Goal: Transaction & Acquisition: Purchase product/service

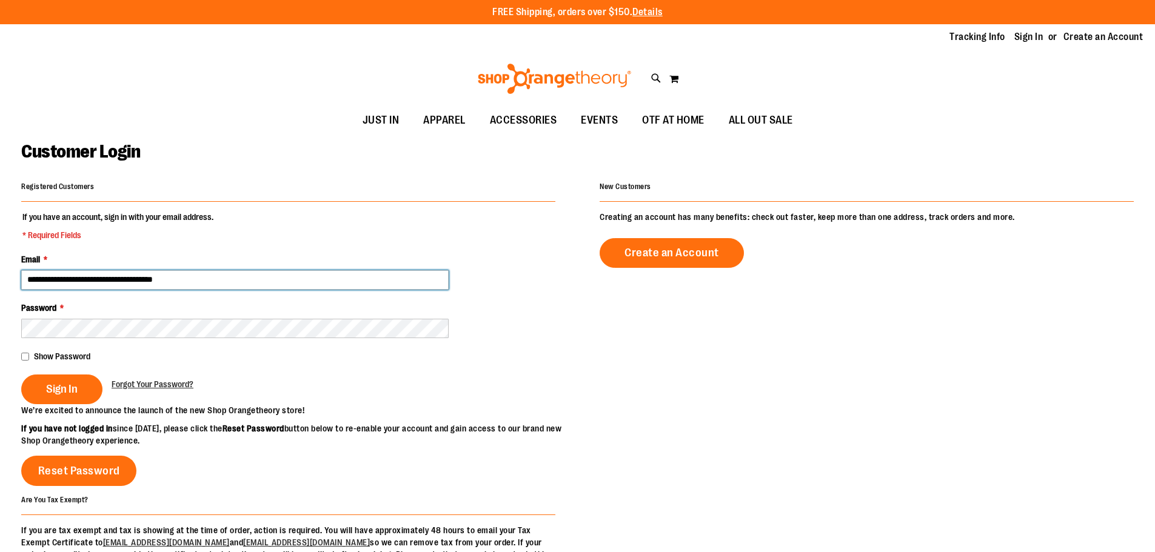
click at [147, 279] on input "**********" at bounding box center [234, 279] width 427 height 19
type input "**********"
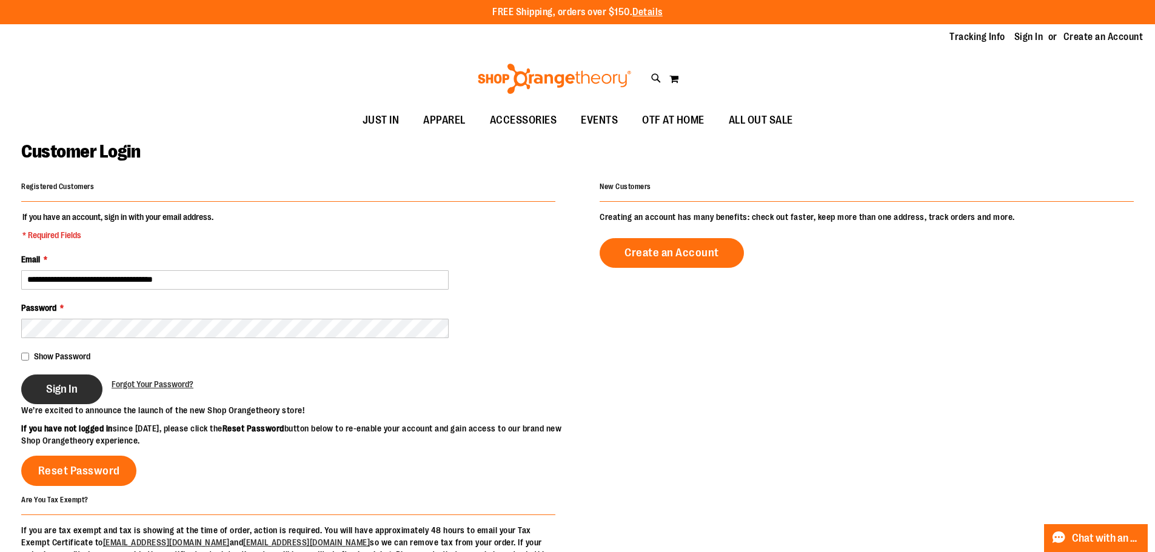
click at [79, 380] on button "Sign In" at bounding box center [61, 390] width 81 height 30
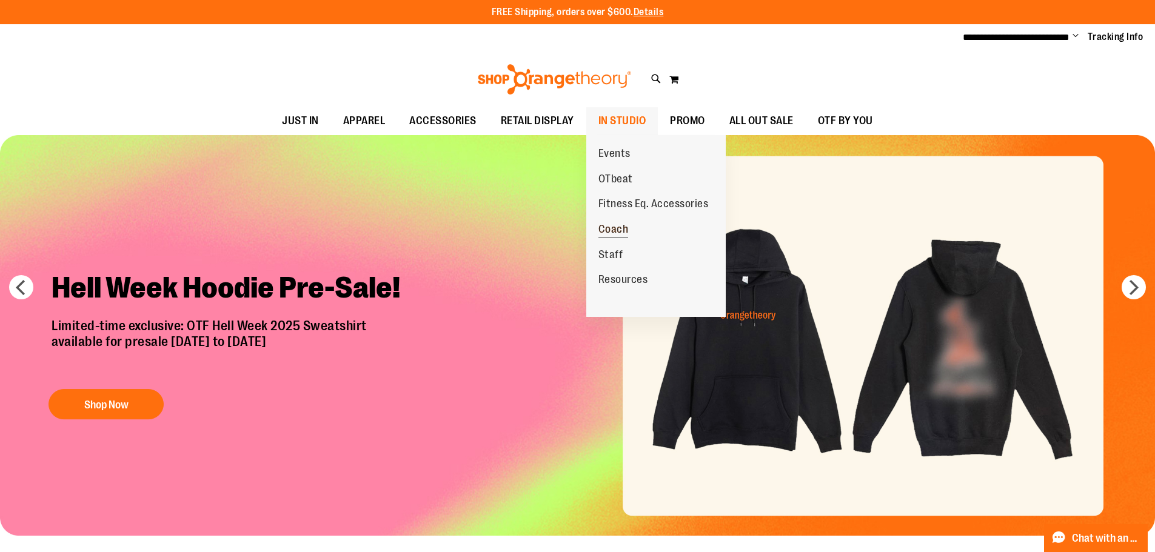
click at [610, 227] on span "Coach" at bounding box center [613, 230] width 30 height 15
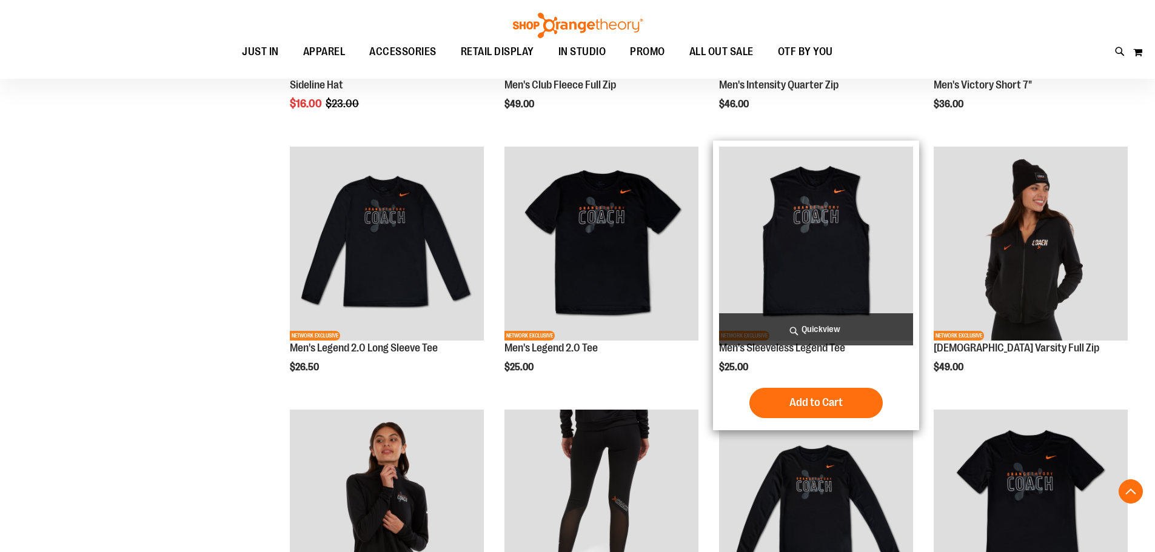
scroll to position [484, 0]
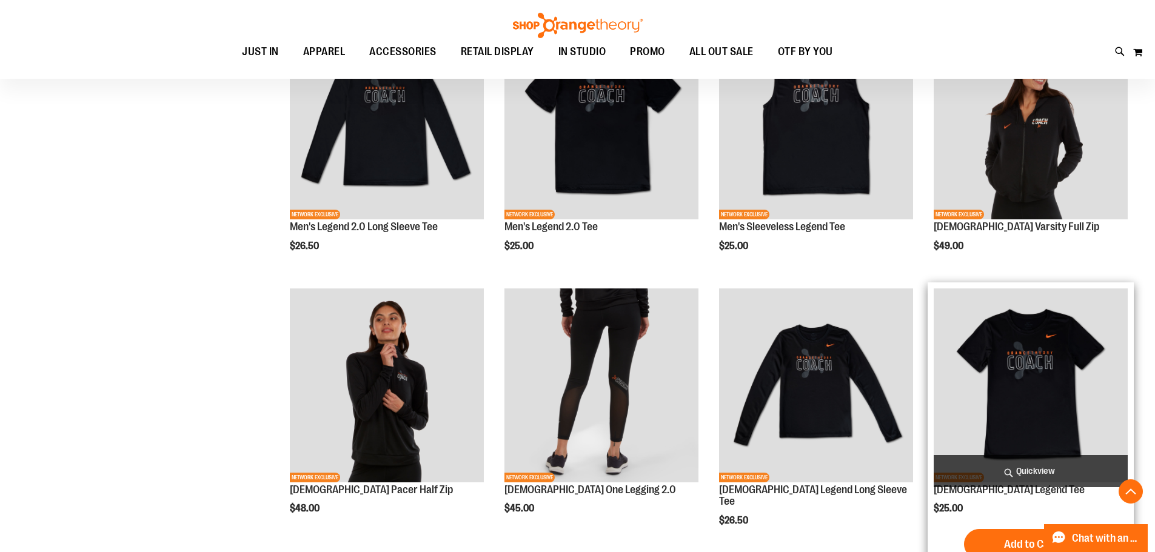
click at [1052, 364] on img "product" at bounding box center [1030, 386] width 194 height 194
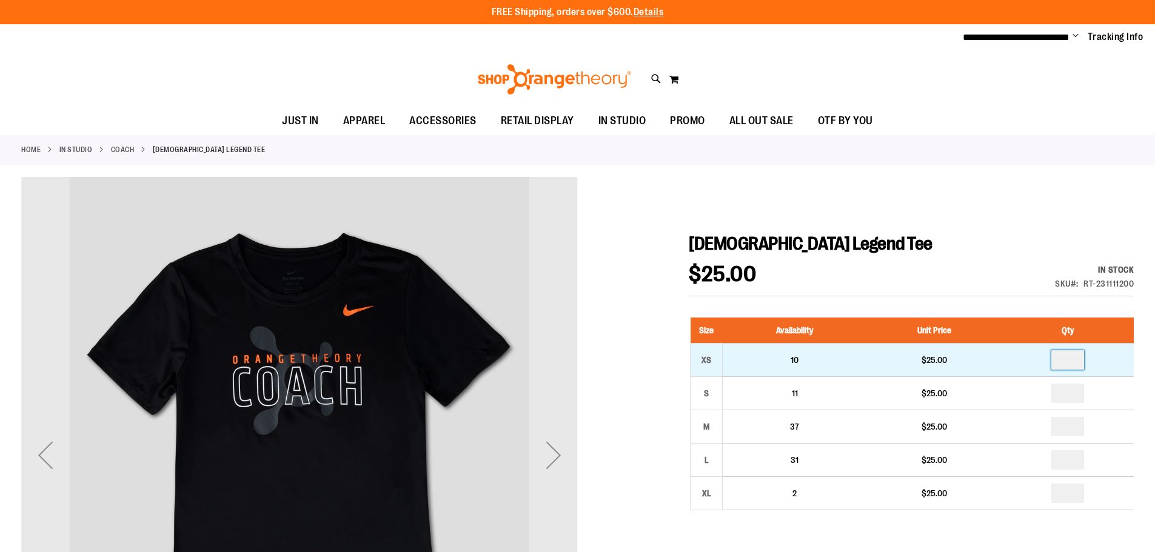
click at [1069, 366] on input "number" at bounding box center [1067, 359] width 33 height 19
type input "*"
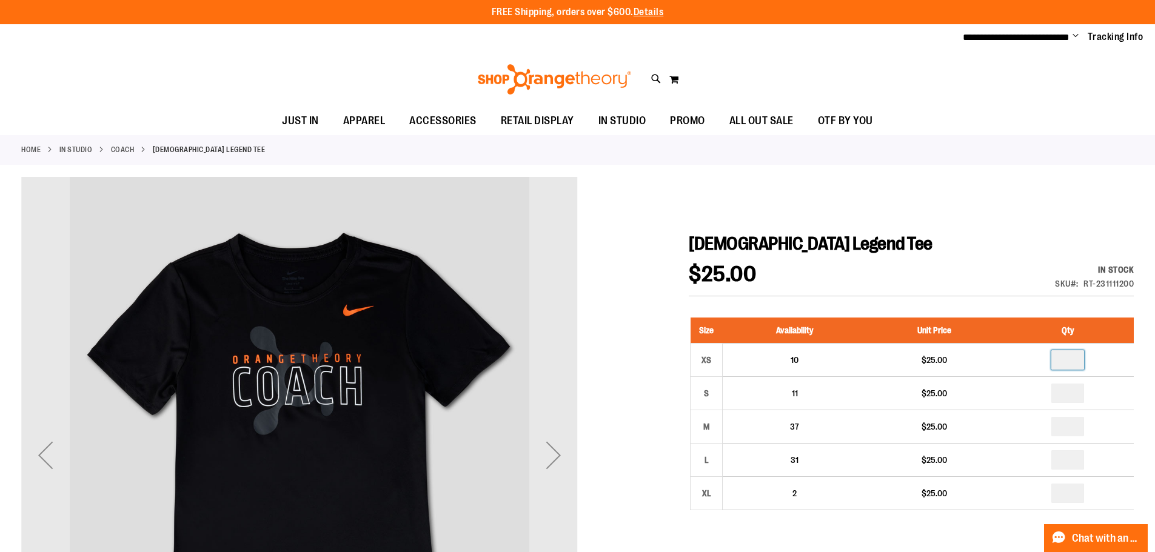
click at [1003, 287] on div "$25.00 In stock Only %1 left SKU RT-231111200" at bounding box center [911, 280] width 445 height 33
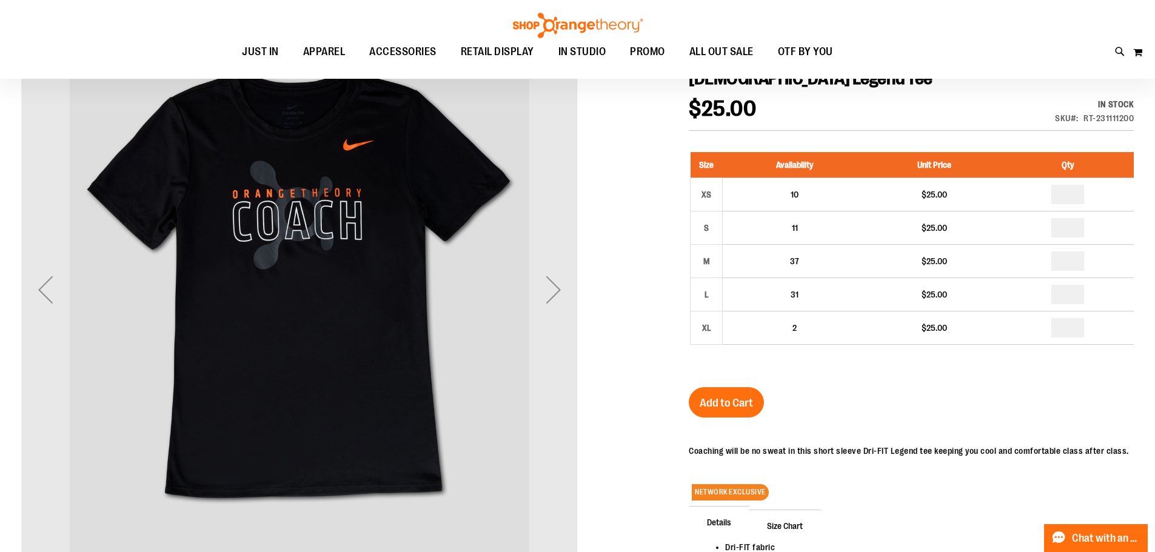
scroll to position [181, 0]
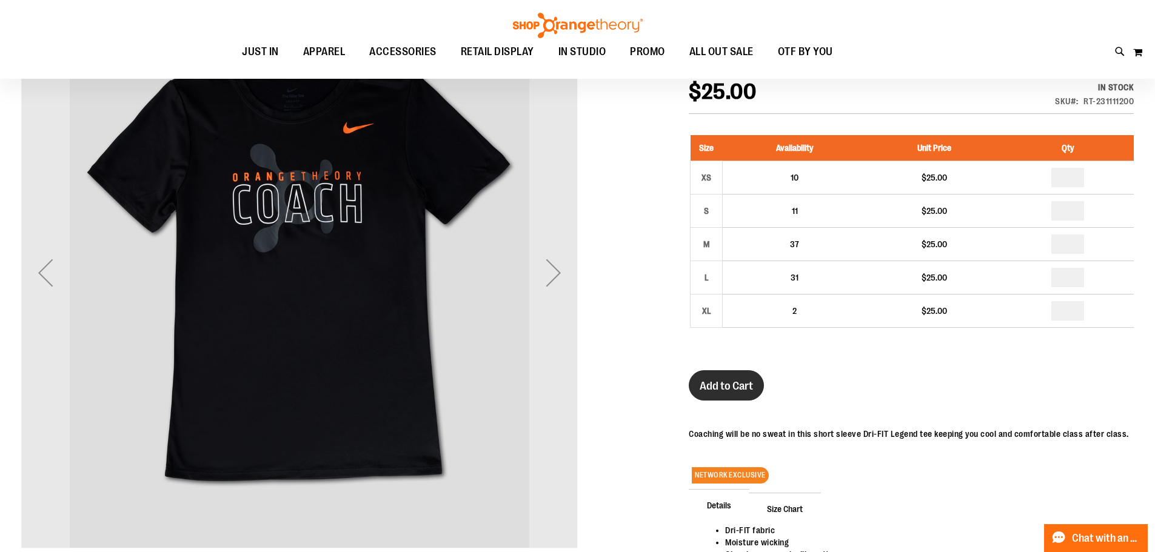
click at [750, 384] on span "Add to Cart" at bounding box center [725, 385] width 53 height 13
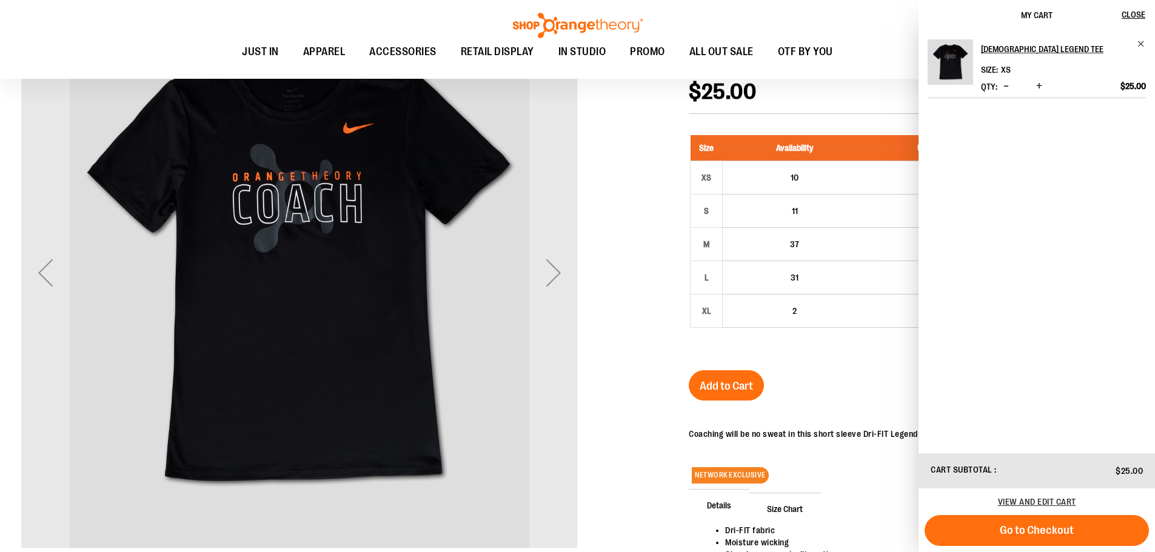
click at [642, 145] on div at bounding box center [577, 333] width 1112 height 676
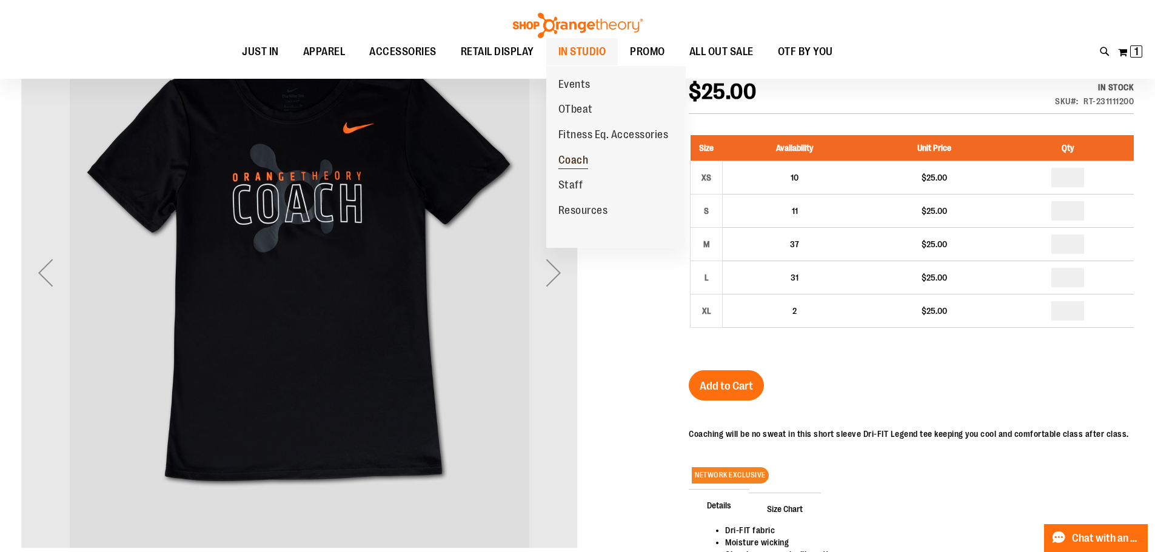
click at [569, 161] on span "Coach" at bounding box center [573, 161] width 30 height 15
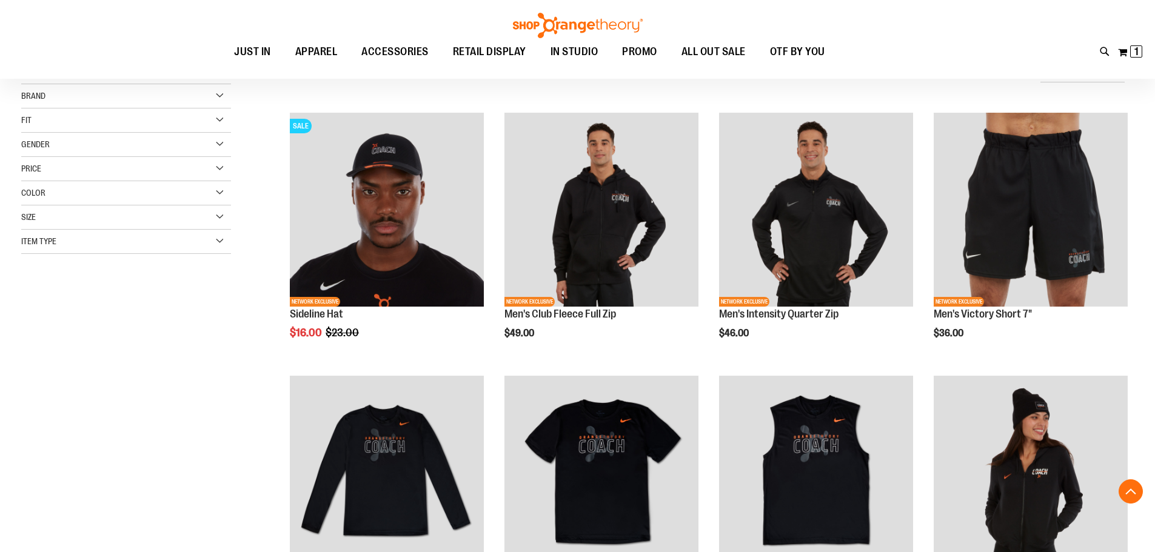
scroll to position [648, 0]
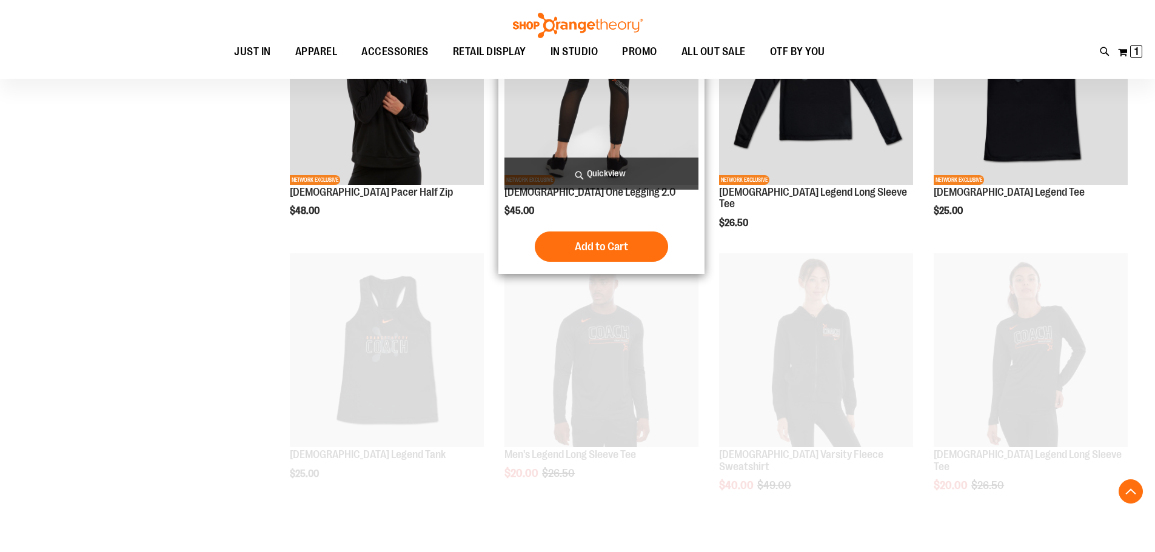
click at [636, 113] on img "product" at bounding box center [601, 88] width 194 height 194
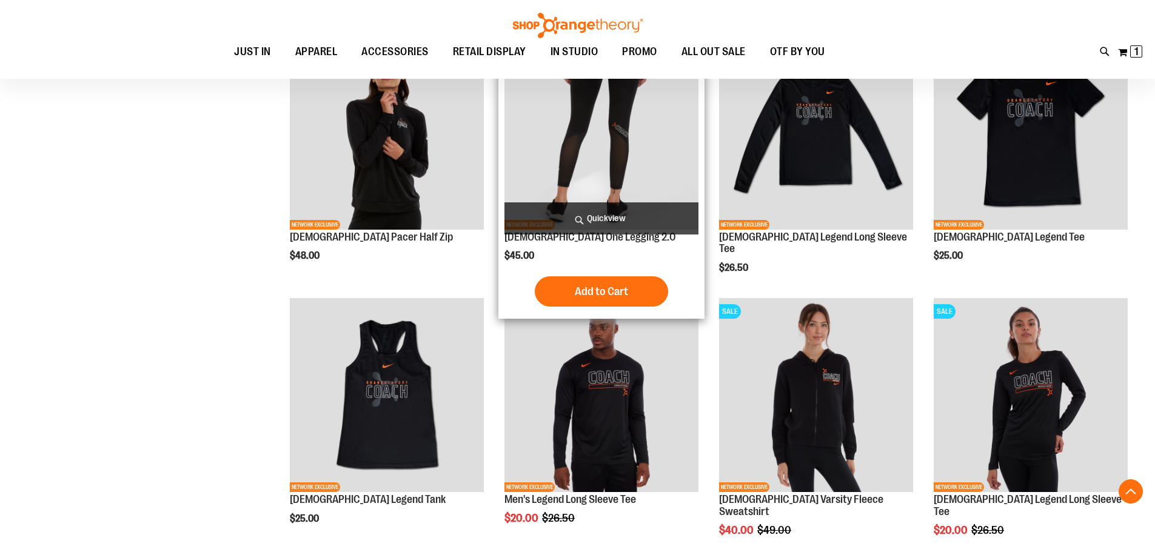
scroll to position [481, 0]
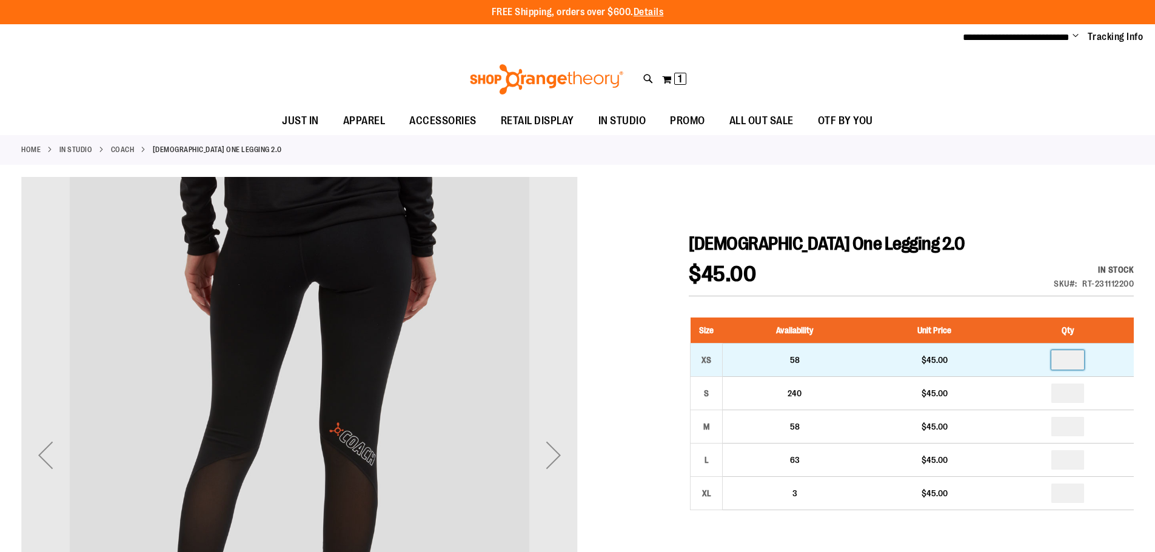
click at [1082, 357] on input "number" at bounding box center [1067, 359] width 33 height 19
type input "*"
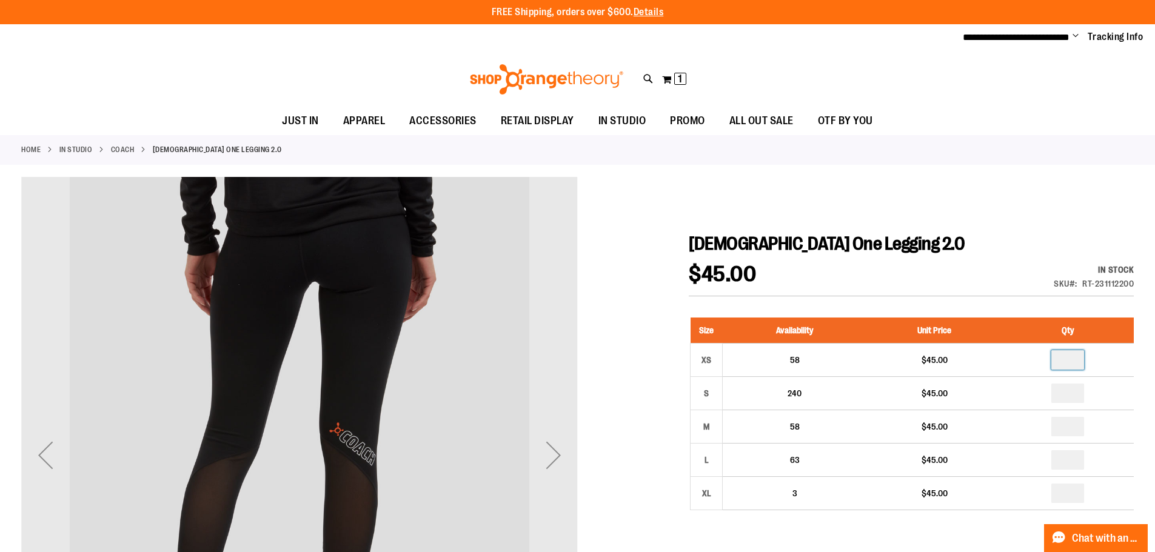
click at [1015, 233] on h1 "[DEMOGRAPHIC_DATA] One Legging 2.0" at bounding box center [911, 244] width 445 height 22
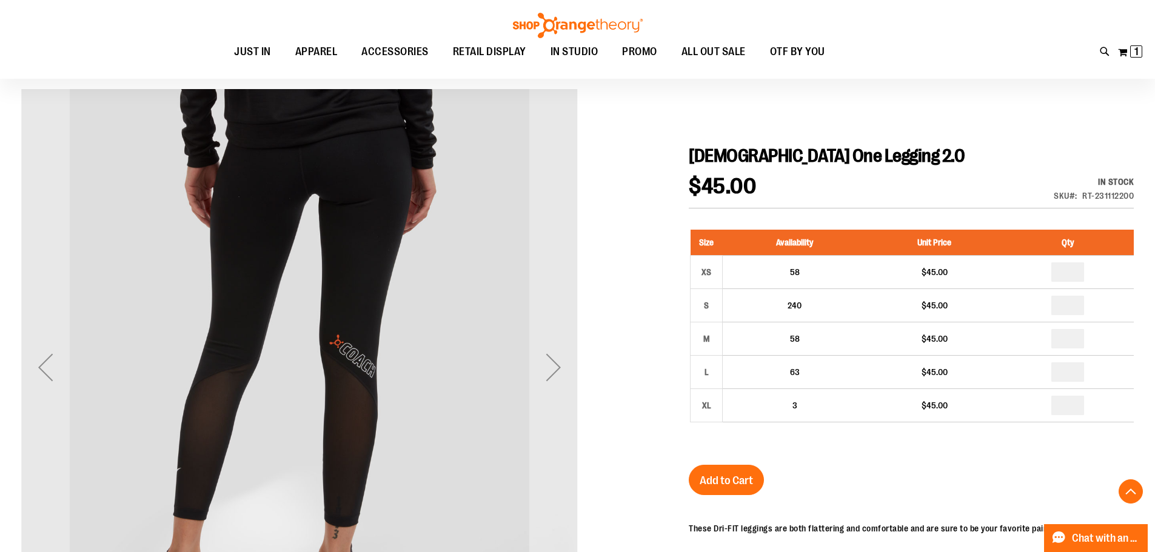
scroll to position [242, 0]
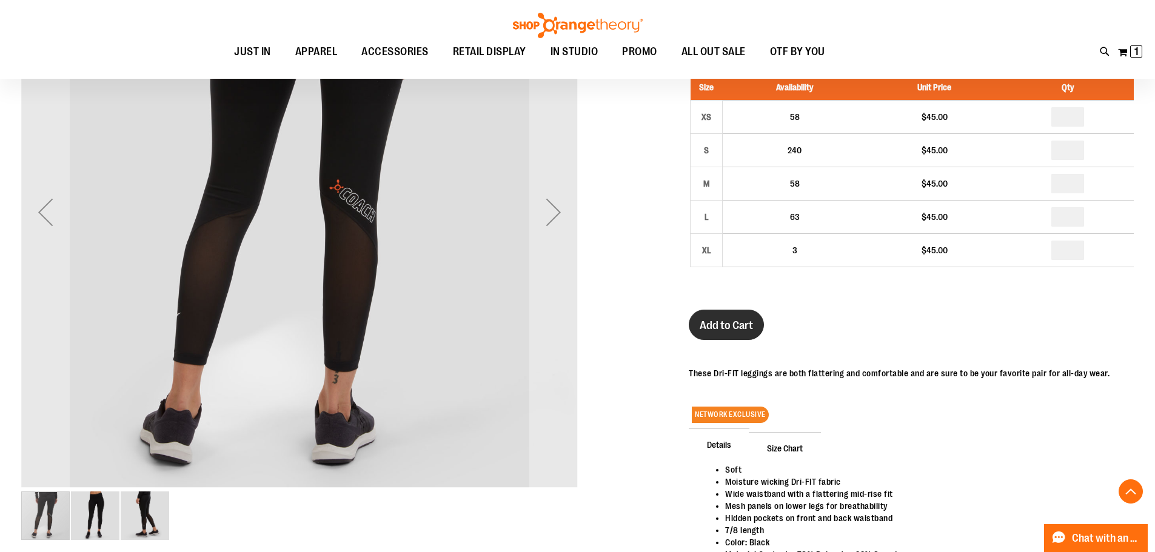
click at [730, 327] on span "Add to Cart" at bounding box center [725, 325] width 53 height 13
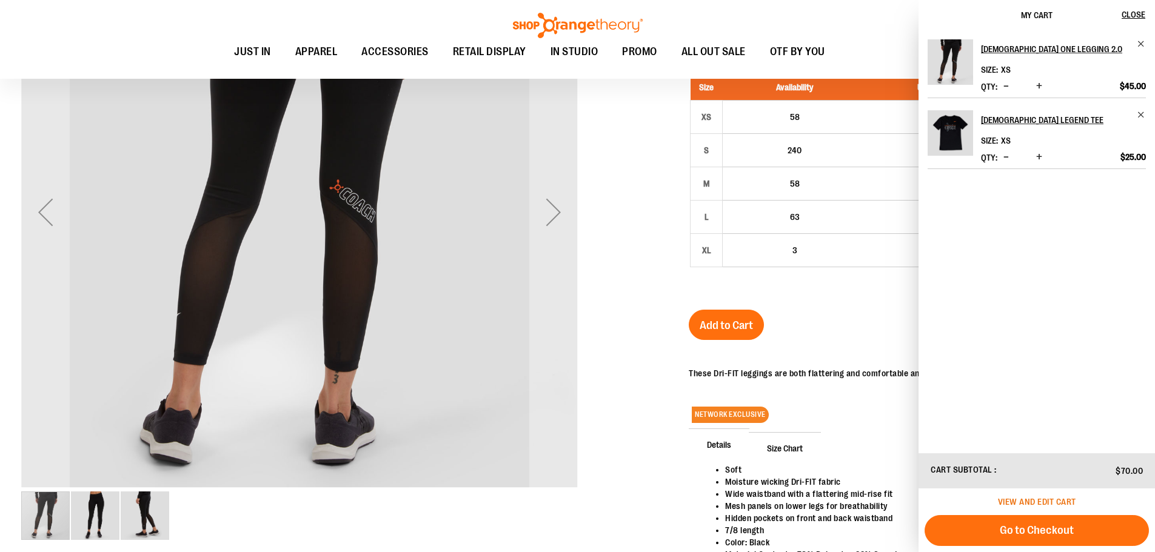
click at [1028, 502] on span "View and edit cart" at bounding box center [1037, 502] width 78 height 10
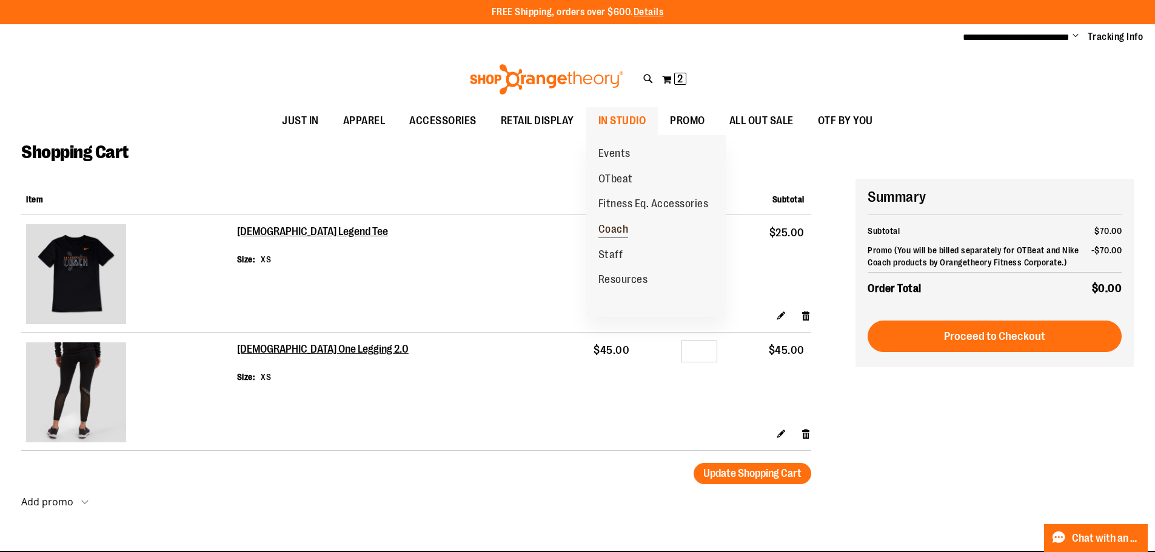
click at [618, 221] on link "Coach" at bounding box center [613, 229] width 55 height 25
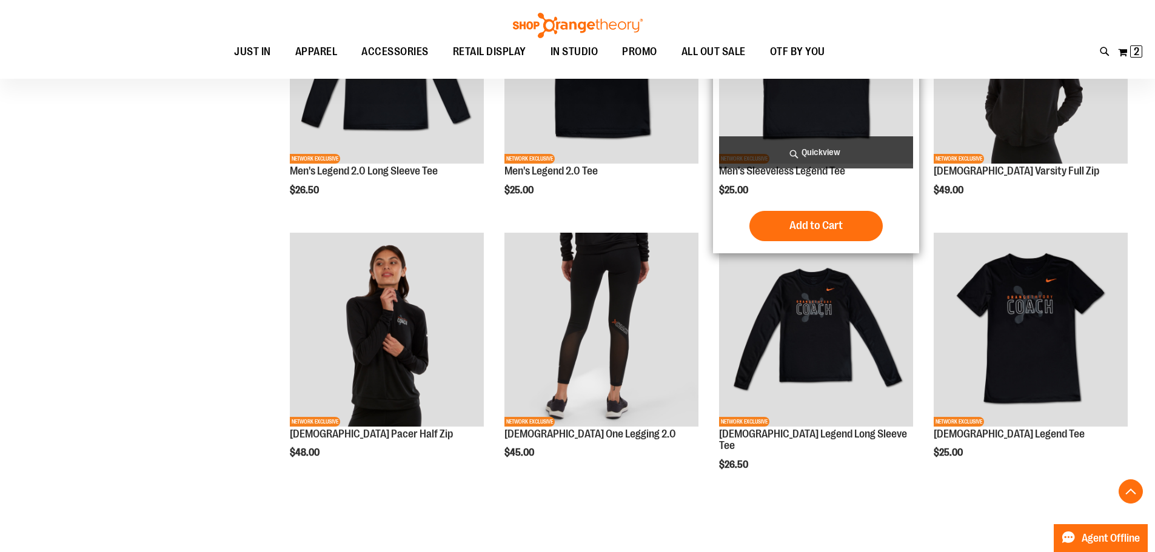
scroll to position [545, 0]
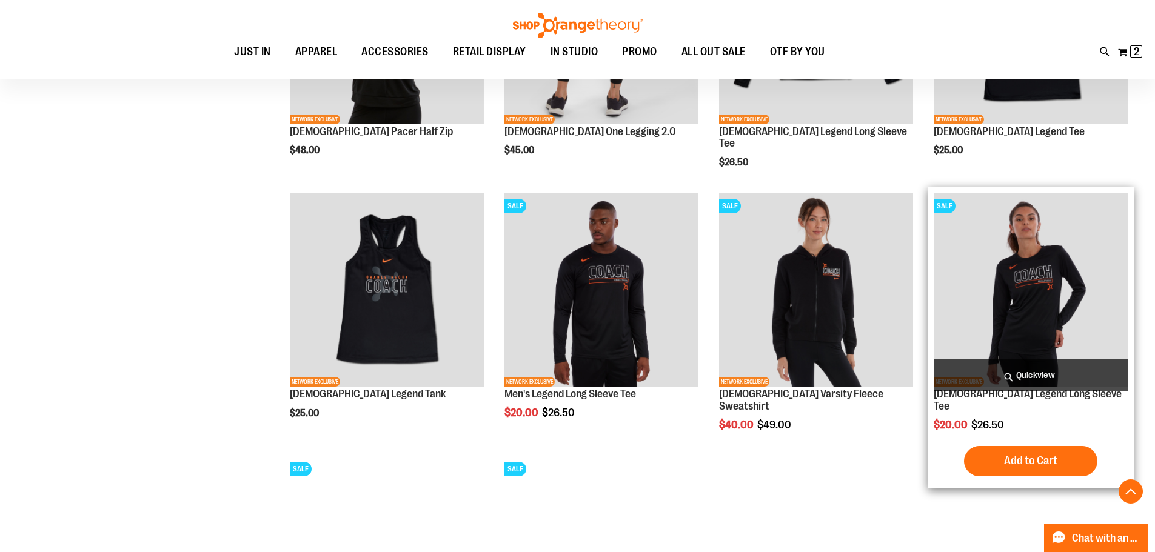
scroll to position [848, 0]
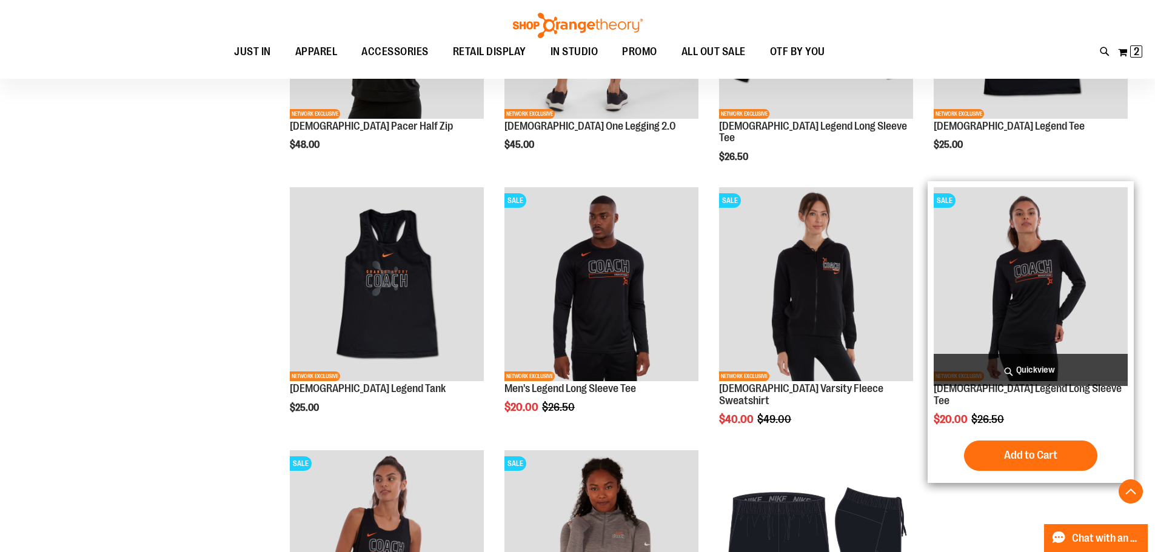
click at [1042, 253] on img "product" at bounding box center [1030, 284] width 194 height 194
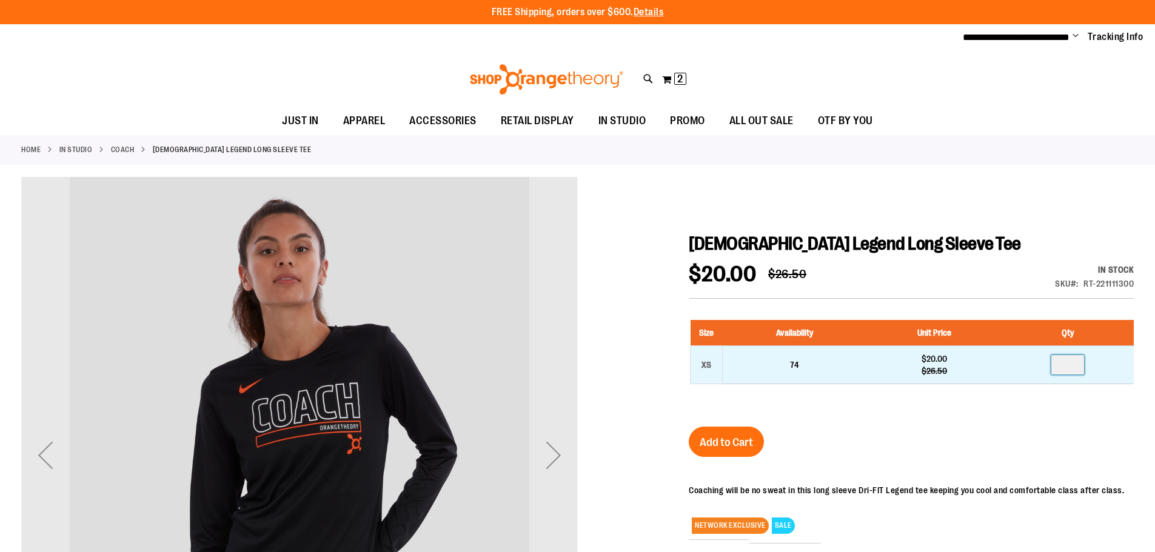
click at [1077, 365] on input "number" at bounding box center [1067, 364] width 33 height 19
type input "*"
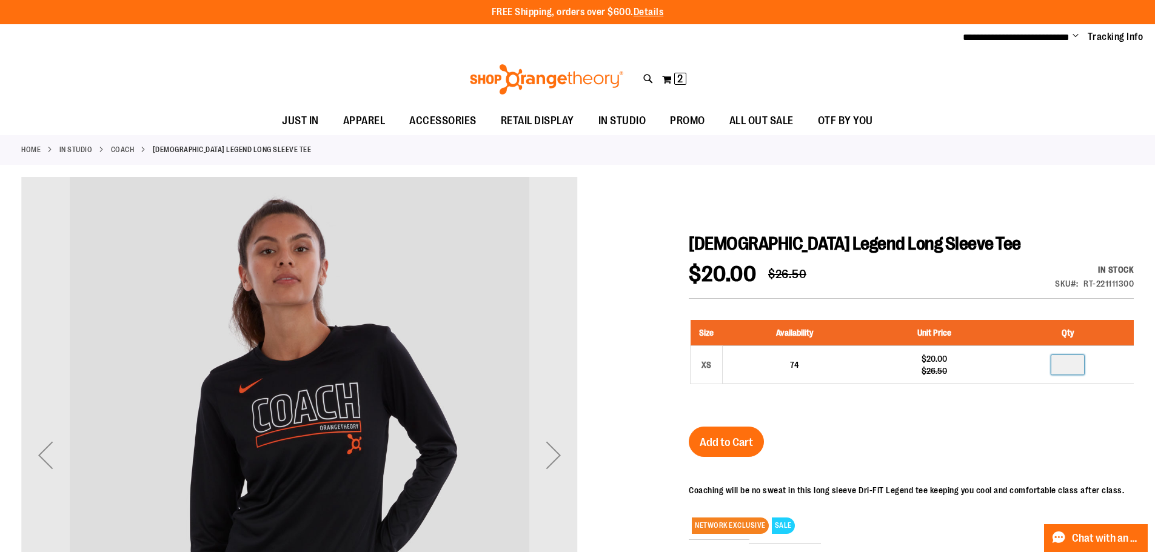
click at [1054, 400] on div "Size Availability Unit Price Qty XS 74 $20.00 $26.50 *" at bounding box center [911, 361] width 445 height 107
click at [736, 436] on span "Add to Cart" at bounding box center [725, 442] width 53 height 13
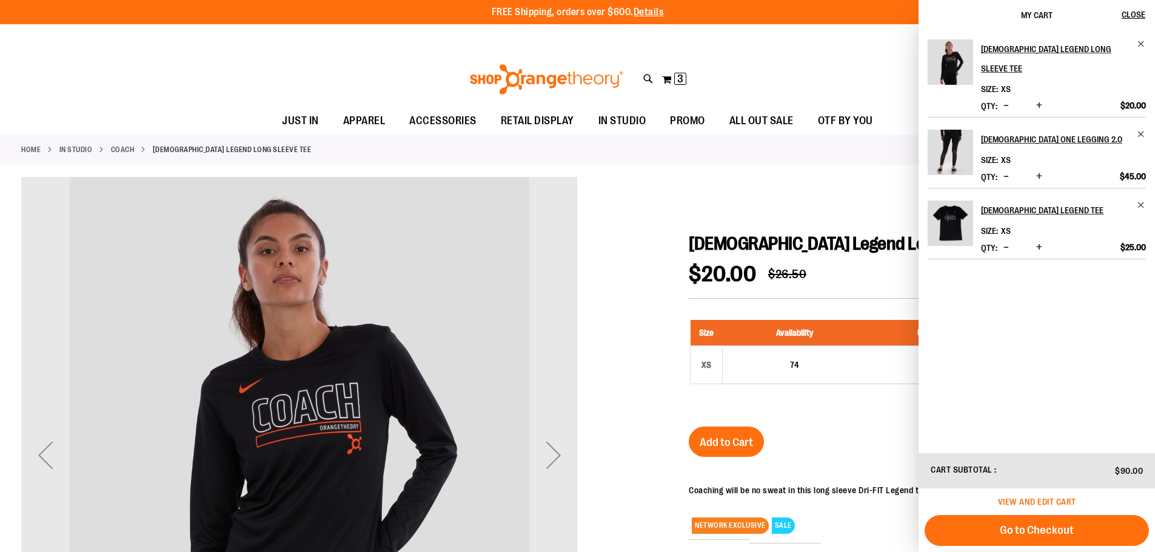
click at [1048, 499] on span "View and edit cart" at bounding box center [1037, 502] width 78 height 10
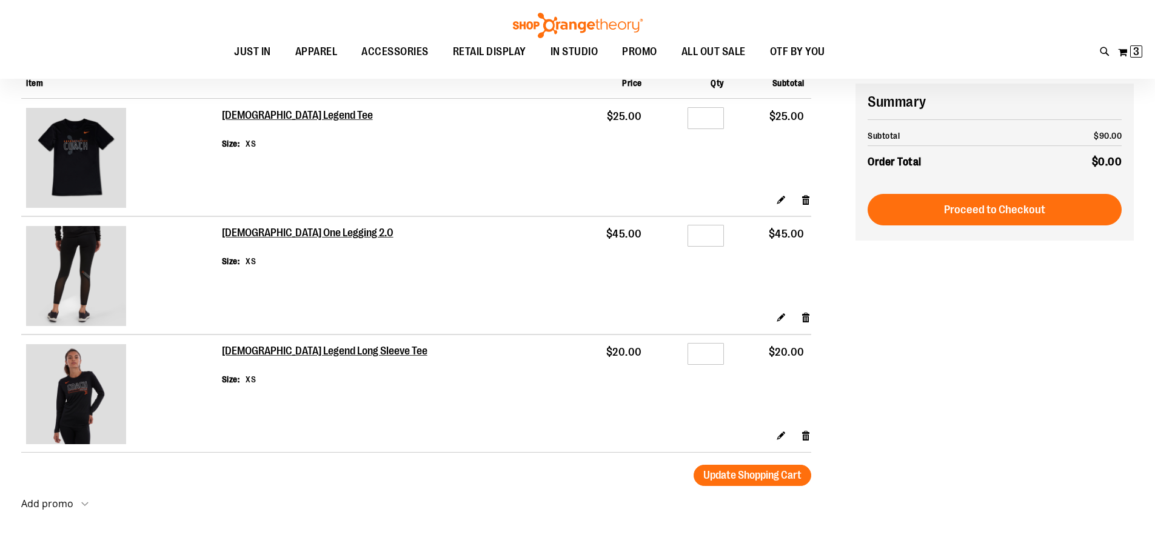
scroll to position [121, 0]
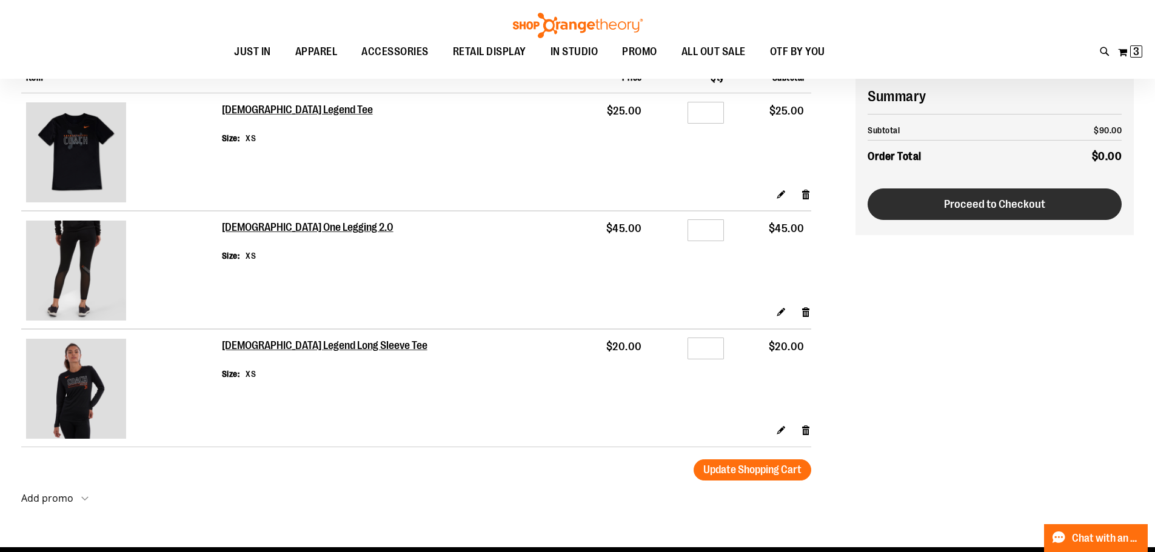
click at [920, 212] on button "Proceed to Checkout" at bounding box center [994, 205] width 254 height 32
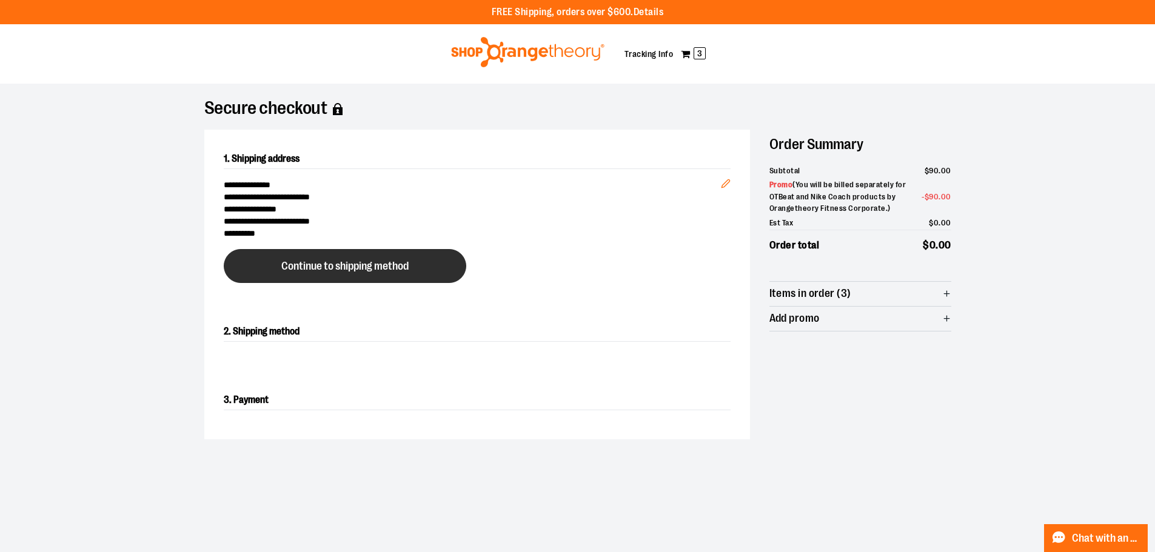
click at [398, 265] on span "Continue to shipping method" at bounding box center [344, 267] width 127 height 12
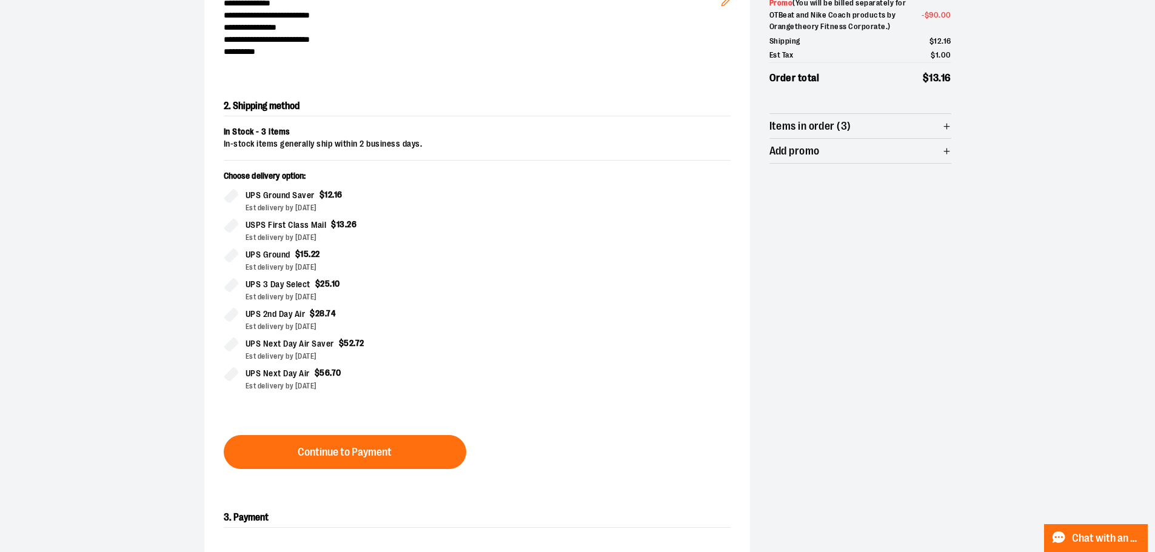
scroll to position [207, 0]
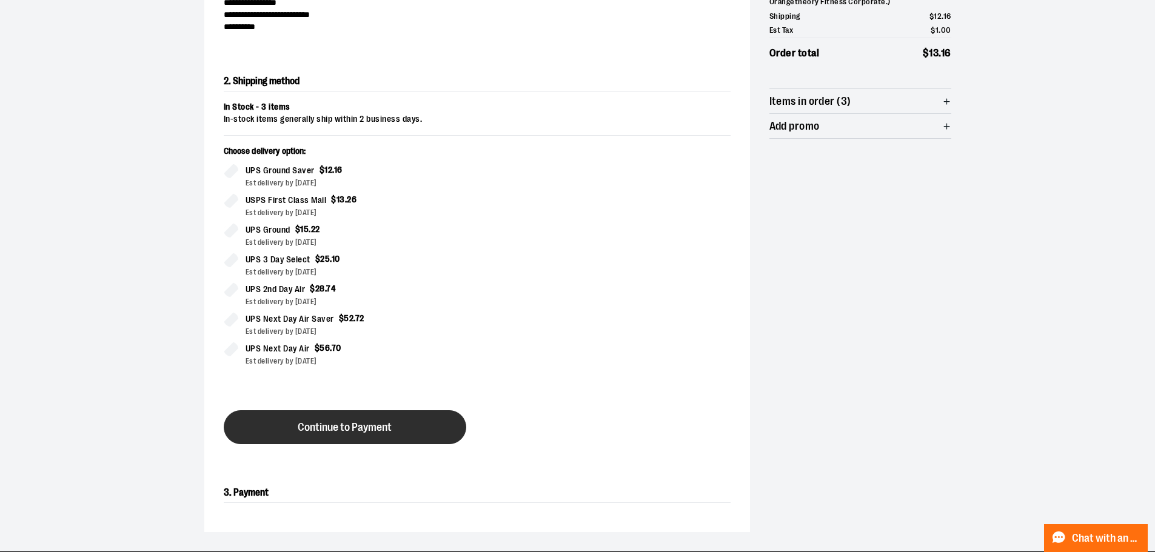
click at [430, 422] on button "Continue to Payment" at bounding box center [345, 427] width 242 height 34
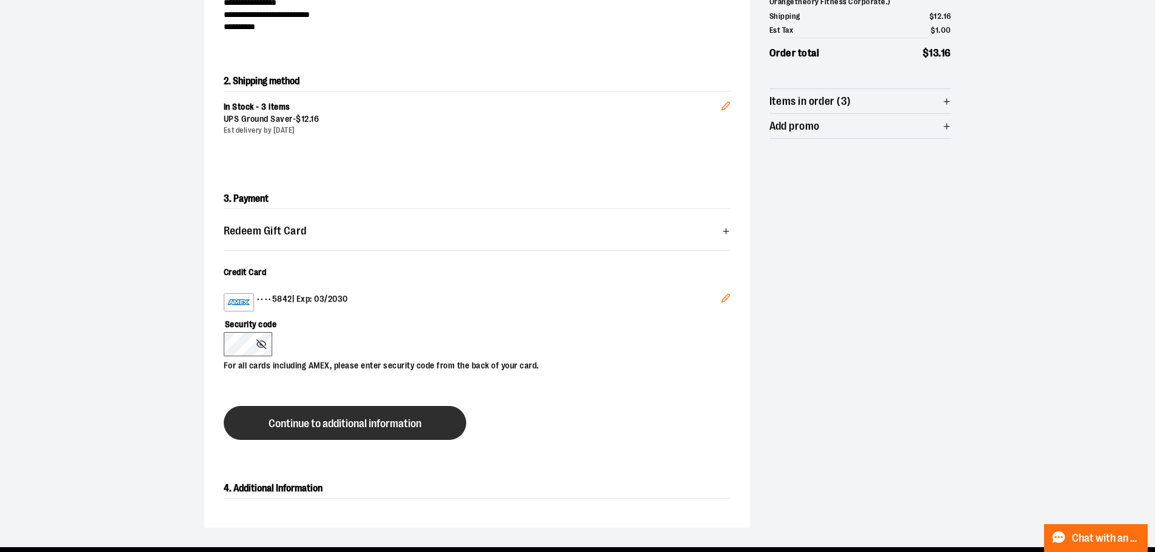
click at [284, 430] on button "Continue to additional information" at bounding box center [345, 423] width 242 height 34
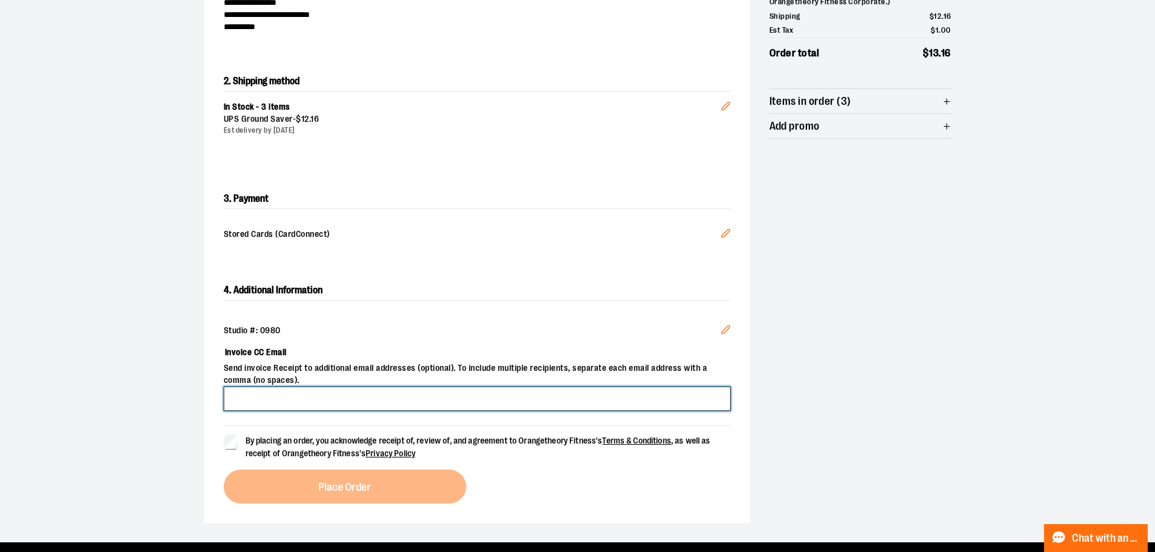
click at [254, 392] on input "Invoice CC Email" at bounding box center [477, 399] width 507 height 24
type input "**********"
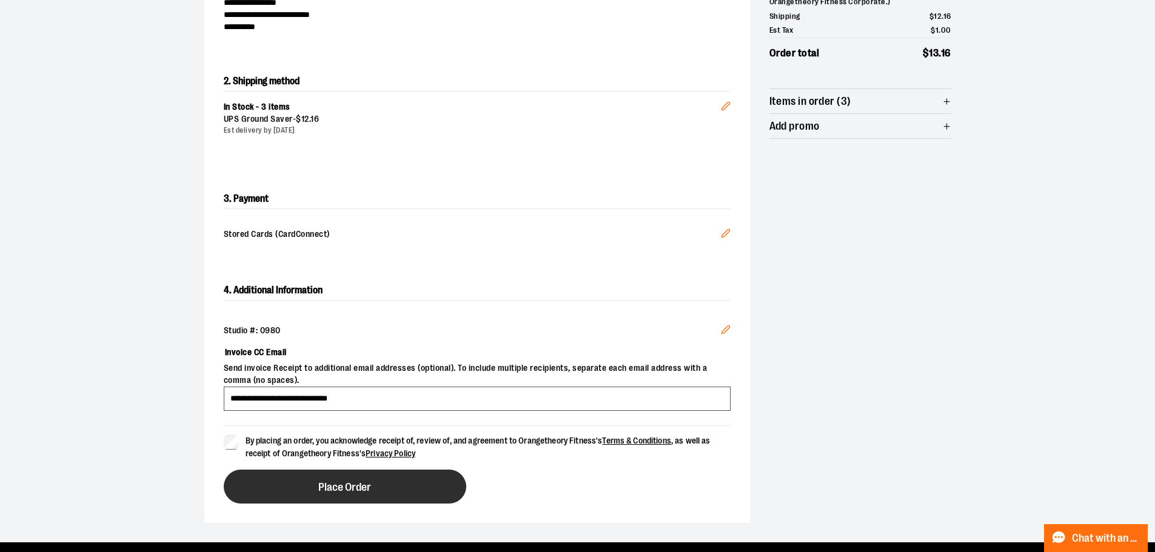
click at [307, 490] on button "Place Order" at bounding box center [345, 487] width 242 height 34
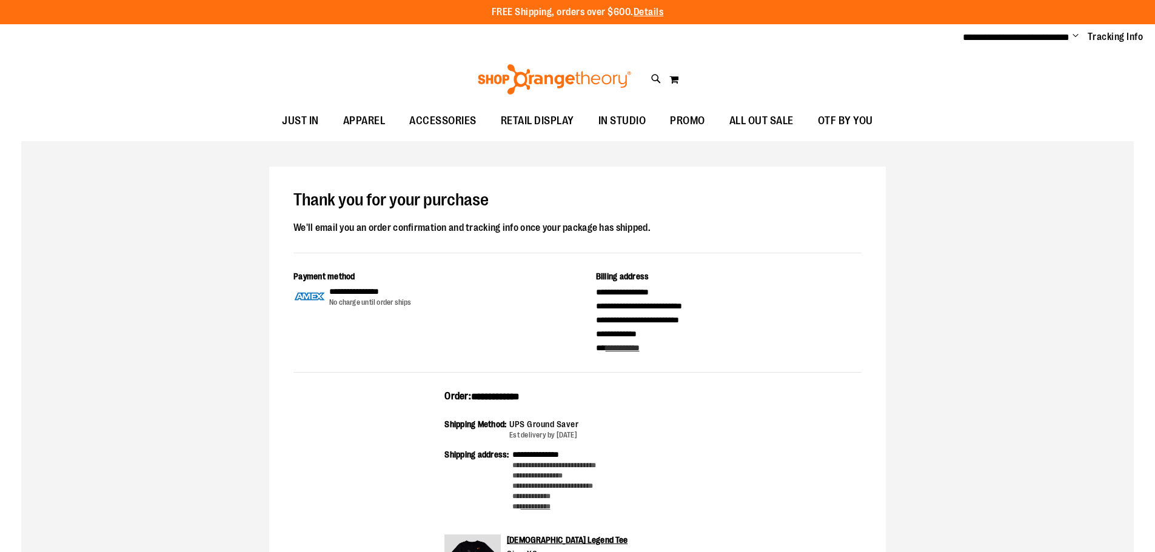
click at [492, 392] on span "**********" at bounding box center [495, 396] width 48 height 9
copy span "**********"
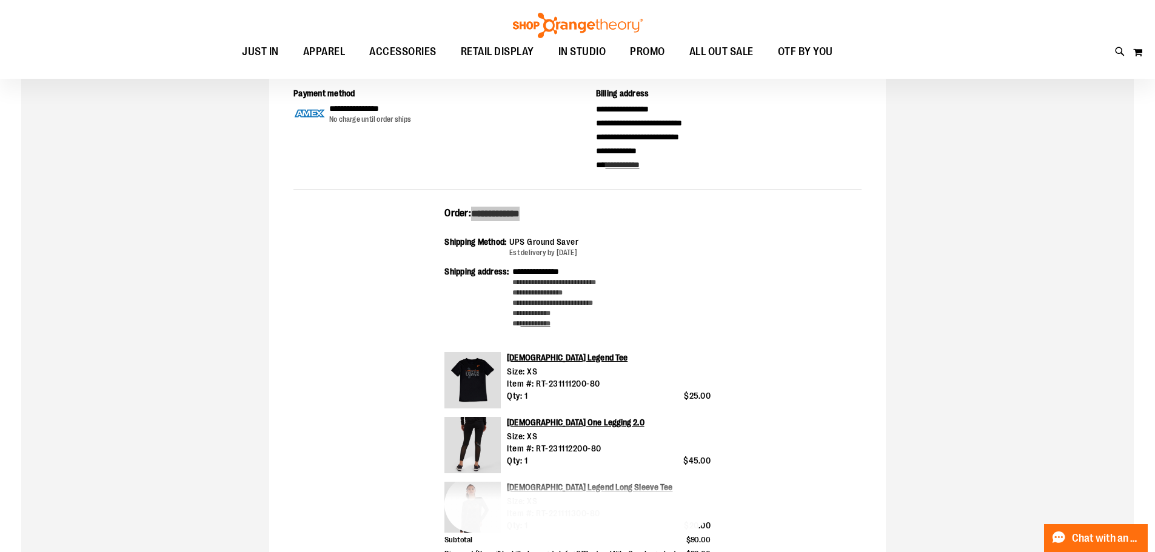
scroll to position [303, 0]
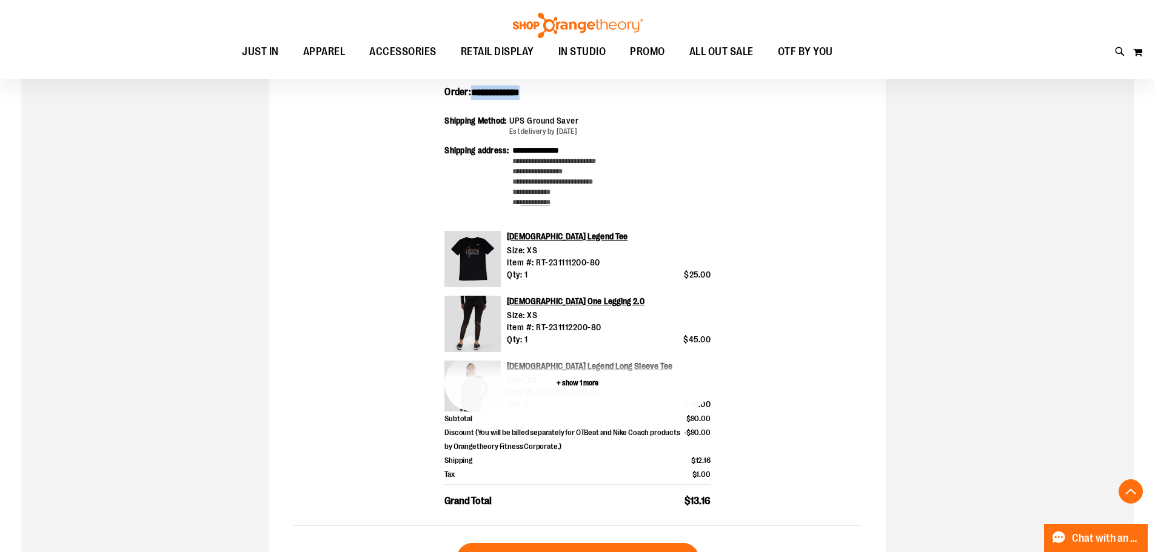
drag, startPoint x: 579, startPoint y: 386, endPoint x: 735, endPoint y: 491, distance: 188.6
click at [579, 386] on button "+ show 1 more" at bounding box center [577, 383] width 266 height 56
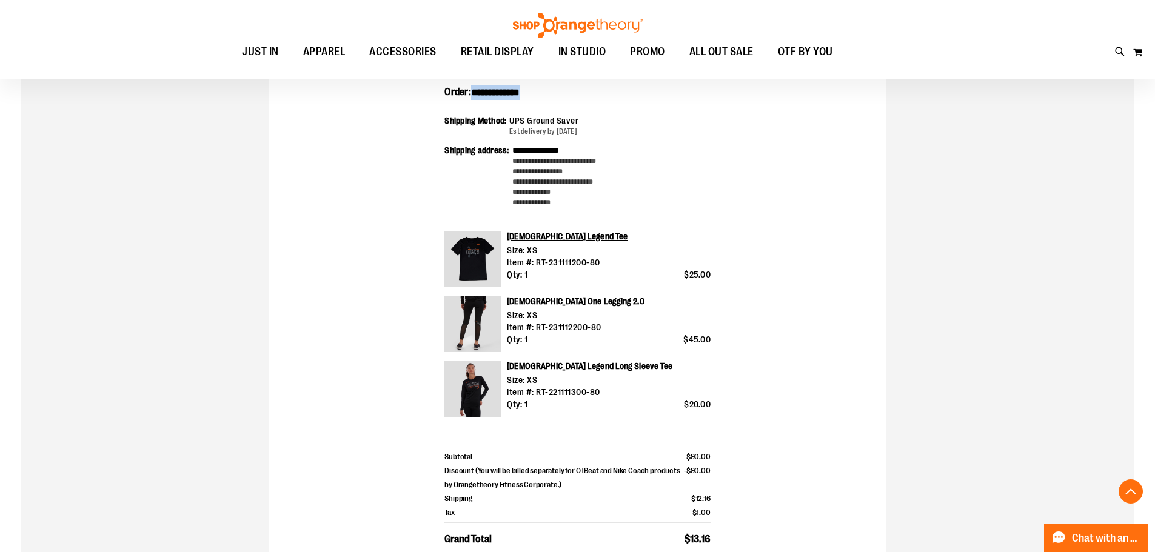
drag, startPoint x: 723, startPoint y: 535, endPoint x: 430, endPoint y: 97, distance: 527.4
click at [430, 97] on div "**********" at bounding box center [577, 324] width 568 height 479
click at [881, 193] on div "**********" at bounding box center [577, 249] width 616 height 775
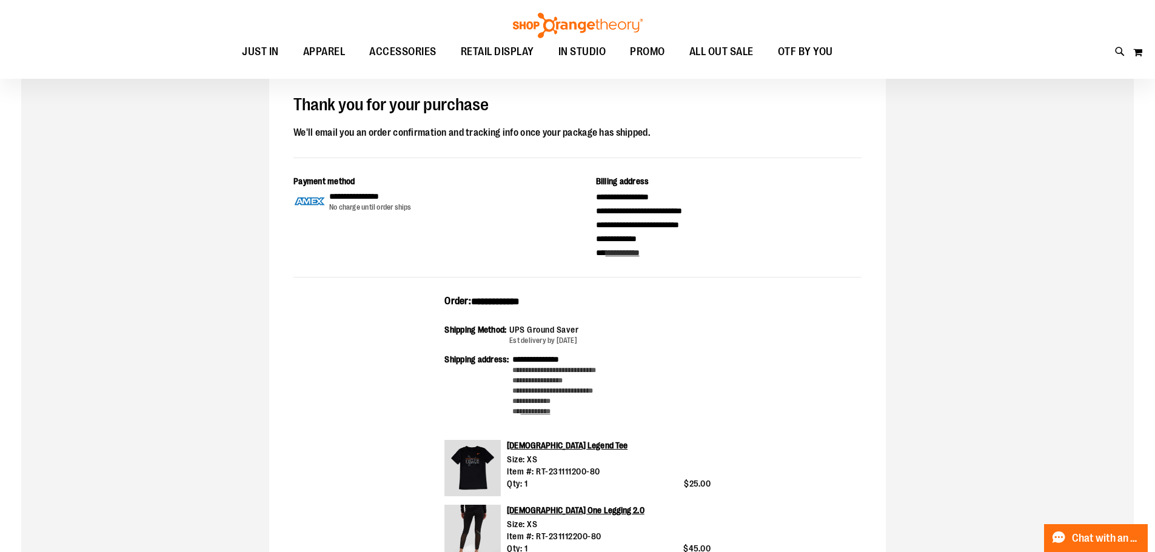
scroll to position [0, 0]
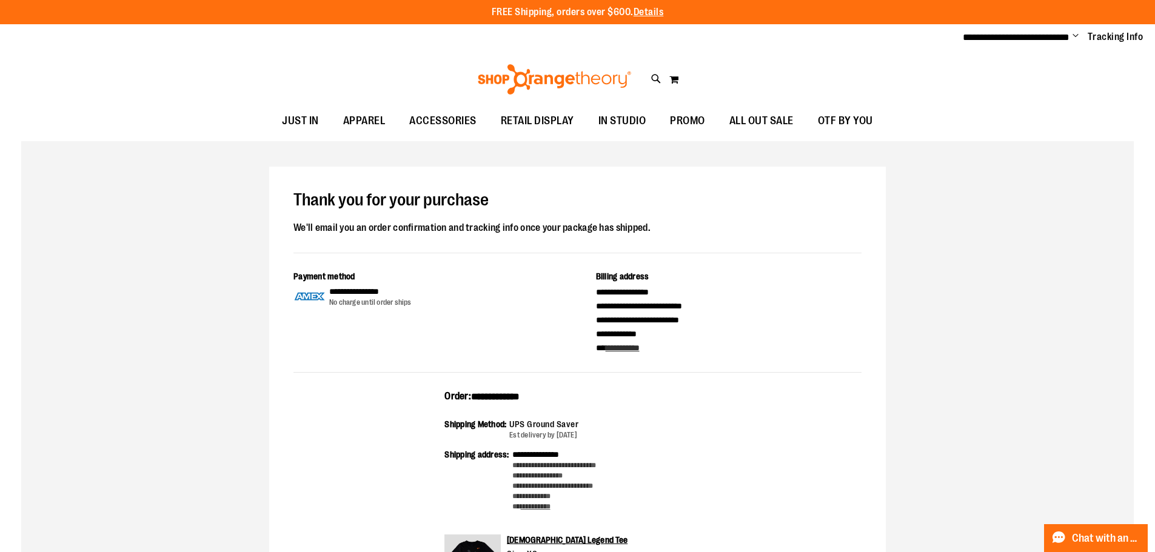
click at [1070, 35] on ul "**********" at bounding box center [1048, 37] width 190 height 15
click at [1073, 33] on span "Change" at bounding box center [1075, 37] width 6 height 12
click at [1037, 82] on link "Sign Out" at bounding box center [1032, 81] width 106 height 23
